Goal: Task Accomplishment & Management: Manage account settings

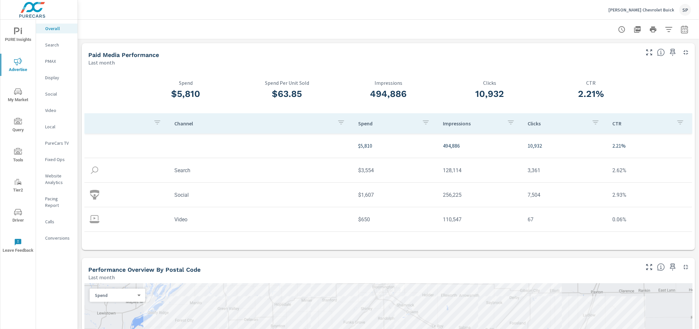
click at [647, 7] on p "[PERSON_NAME] Chevrolet Buick" at bounding box center [642, 10] width 66 height 6
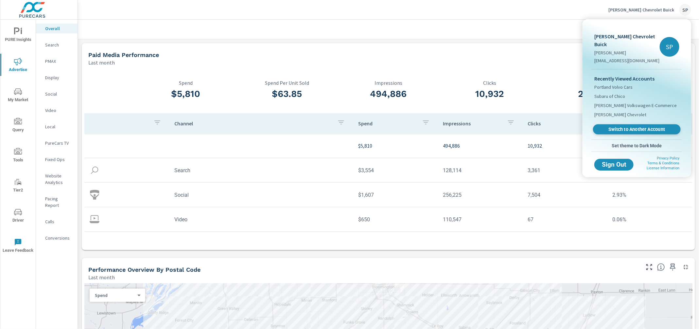
click at [630, 126] on span "Switch to Another Account" at bounding box center [637, 129] width 80 height 6
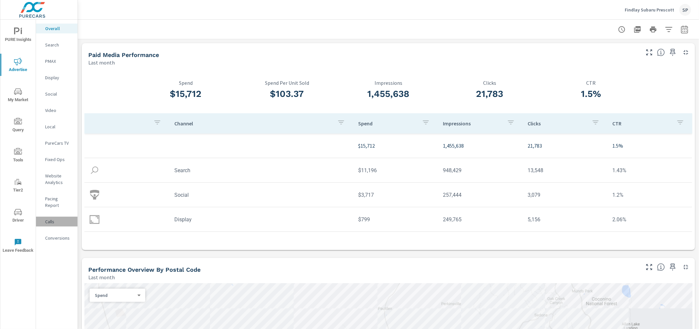
click at [49, 218] on p "Calls" at bounding box center [58, 221] width 27 height 7
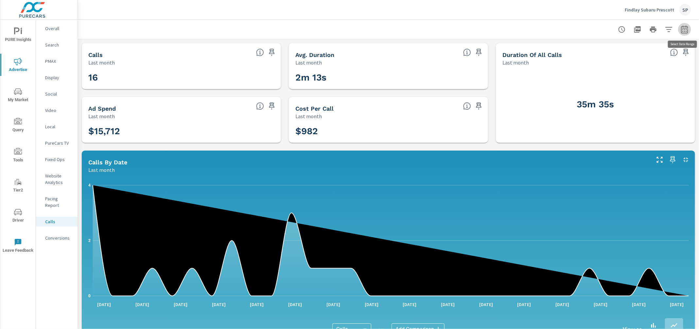
click at [684, 31] on icon "button" at bounding box center [685, 30] width 8 height 8
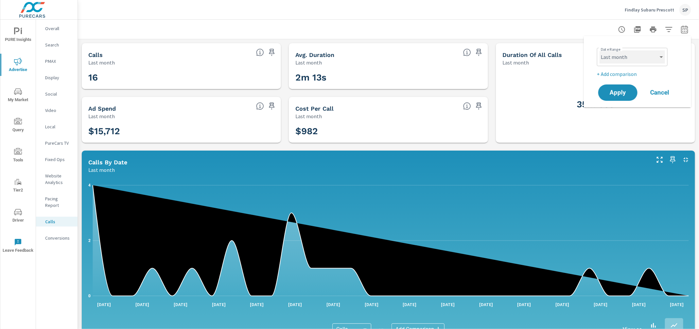
click at [630, 60] on select "Custom Yesterday Last week Last 7 days Last 14 days Last 30 days Last 45 days L…" at bounding box center [632, 56] width 65 height 13
click at [600, 50] on select "Custom Yesterday Last week Last 7 days Last 14 days Last 30 days Last 45 days L…" at bounding box center [632, 56] width 65 height 13
select select "Last 30 days"
click at [618, 96] on button "Apply" at bounding box center [618, 92] width 41 height 17
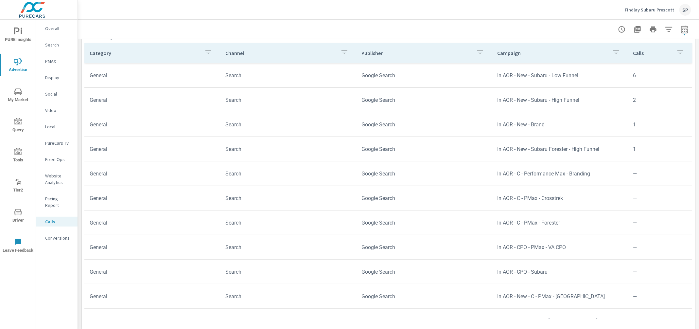
scroll to position [354, 0]
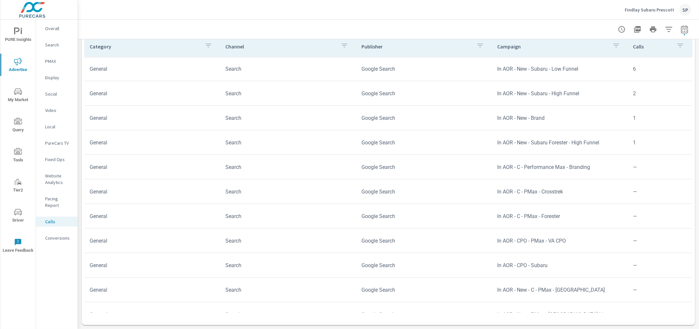
scroll to position [112, 0]
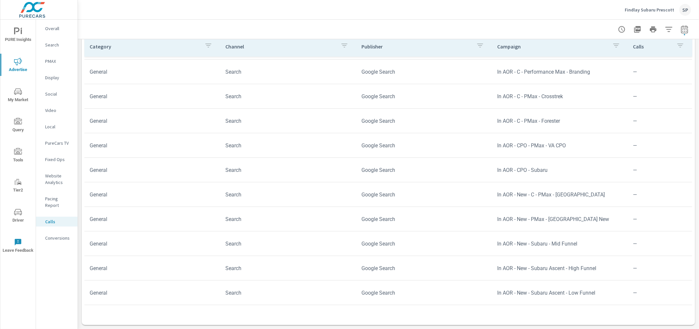
scroll to position [92, 0]
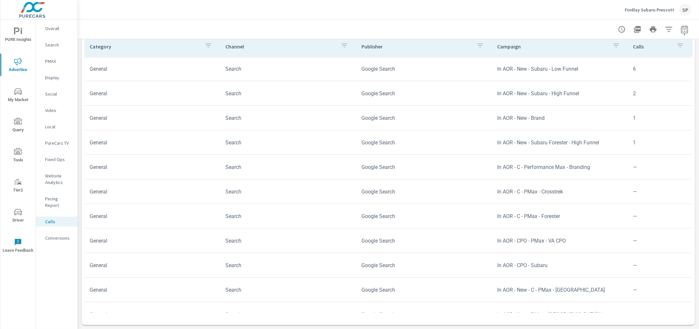
scroll to position [112, 0]
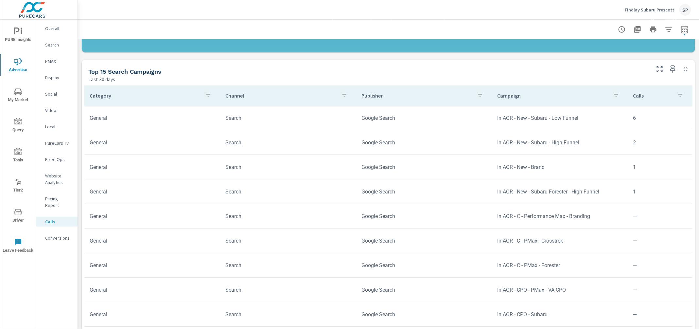
scroll to position [354, 0]
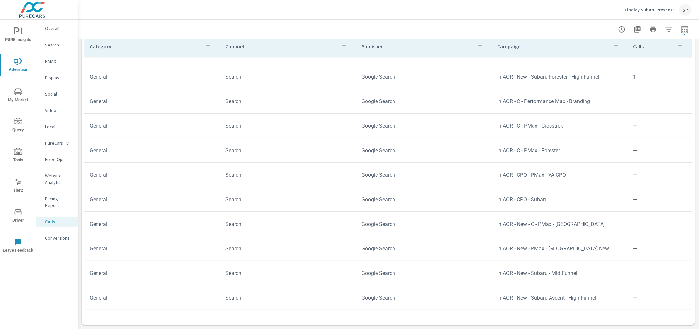
scroll to position [112, 0]
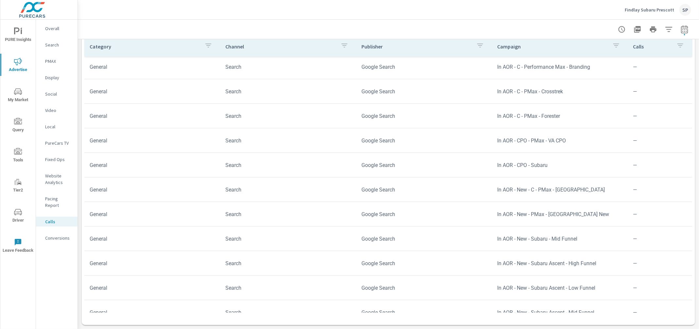
scroll to position [35, 0]
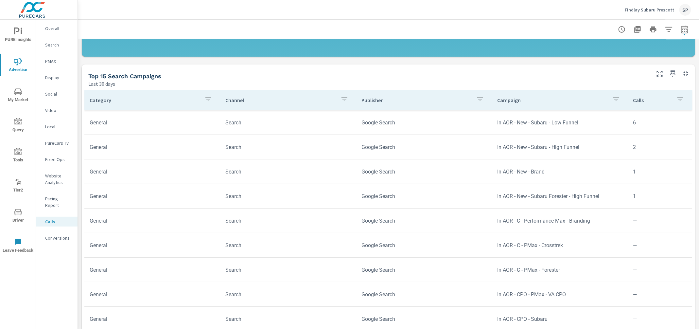
scroll to position [300, 0]
click at [648, 9] on p "Findlay Subaru Prescott" at bounding box center [649, 10] width 49 height 6
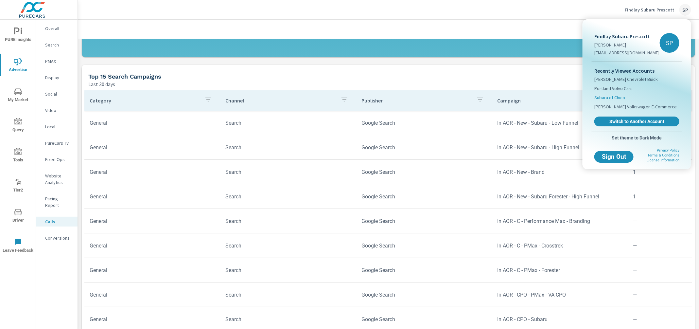
click at [616, 95] on span "Subaru of Chico" at bounding box center [610, 97] width 31 height 7
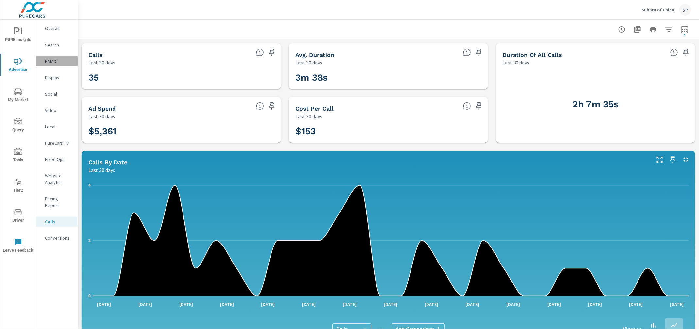
click at [51, 60] on p "PMAX" at bounding box center [58, 61] width 27 height 7
